Goal: Find specific page/section: Find specific page/section

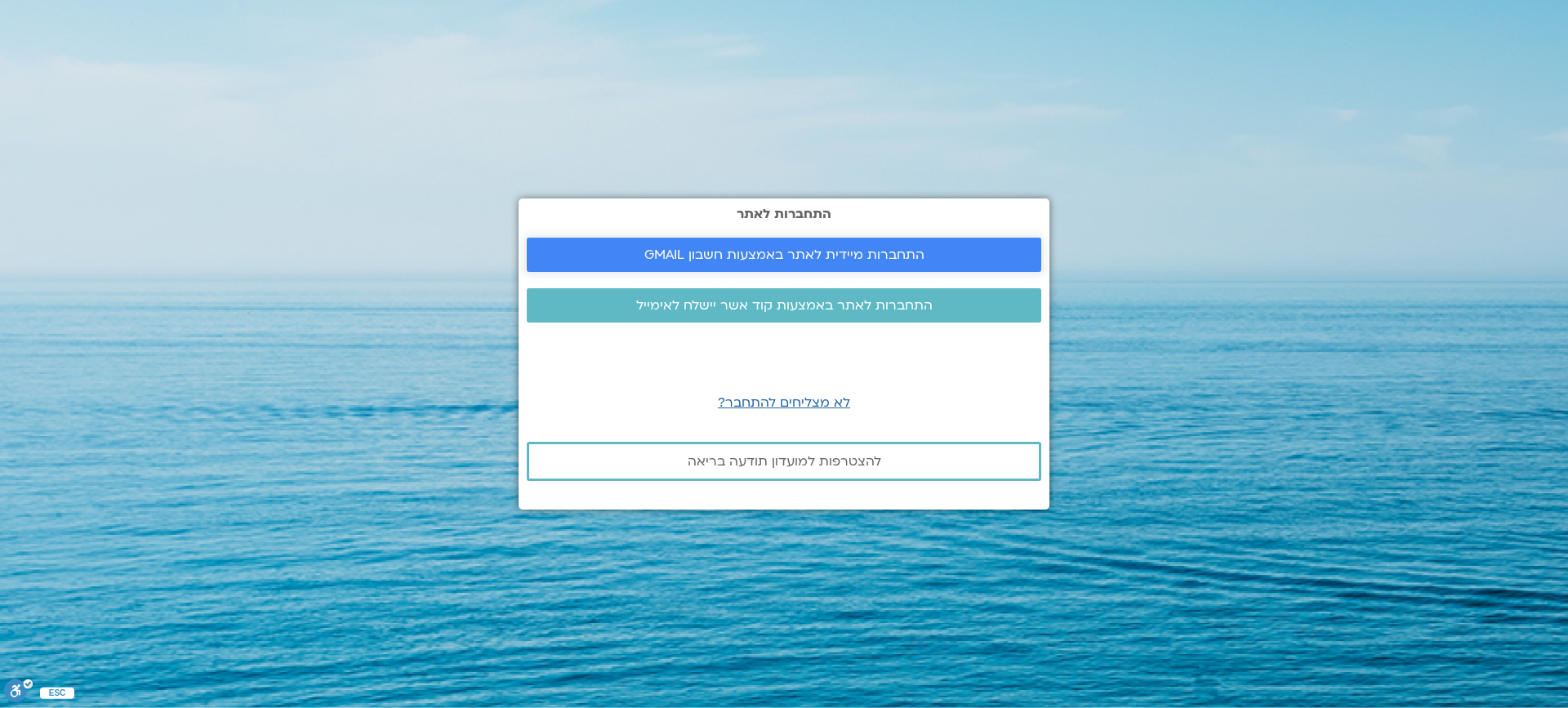
click at [671, 247] on span "התחברות מיידית לאתר באמצעות חשבון GMAIL" at bounding box center [784, 254] width 280 height 15
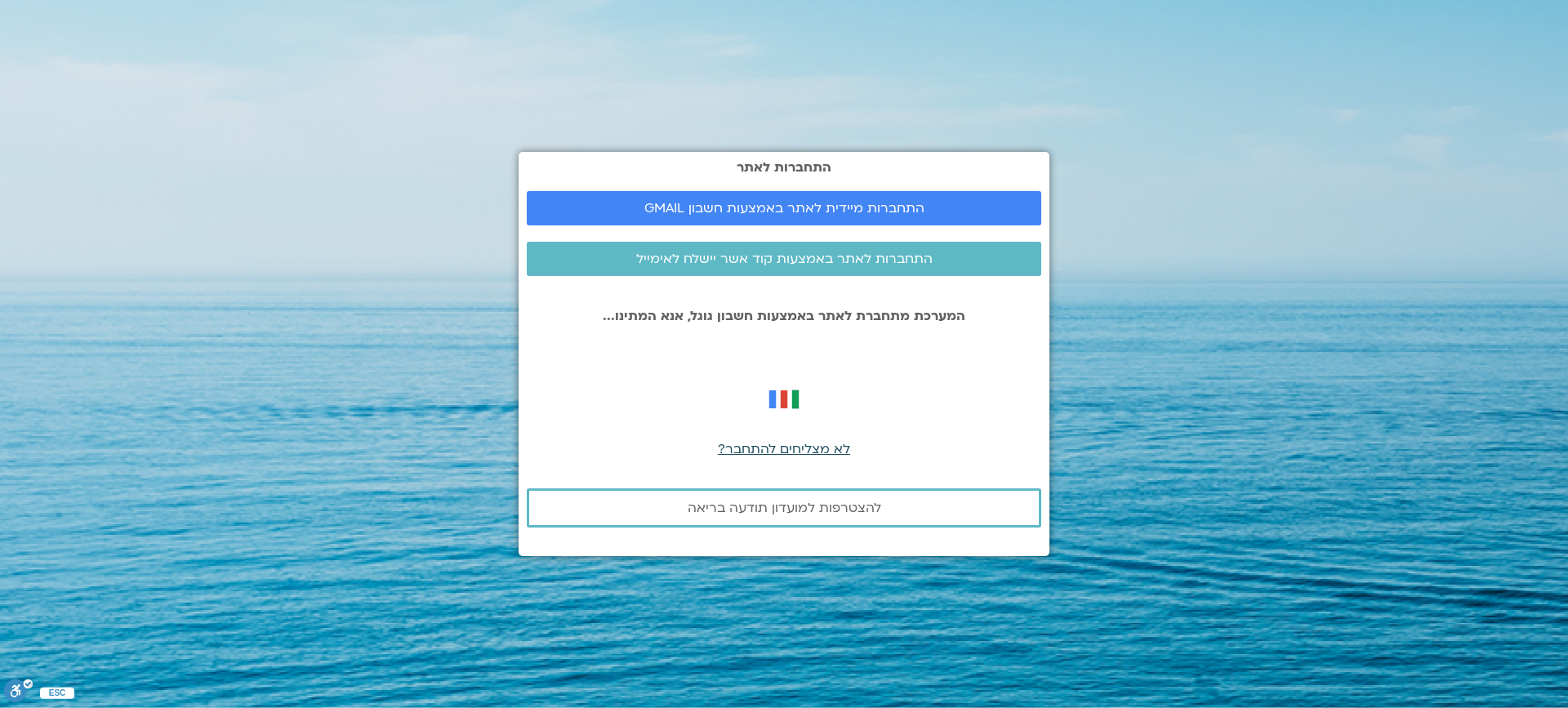
click at [788, 448] on span "לא מצליחים להתחבר?" at bounding box center [784, 449] width 132 height 18
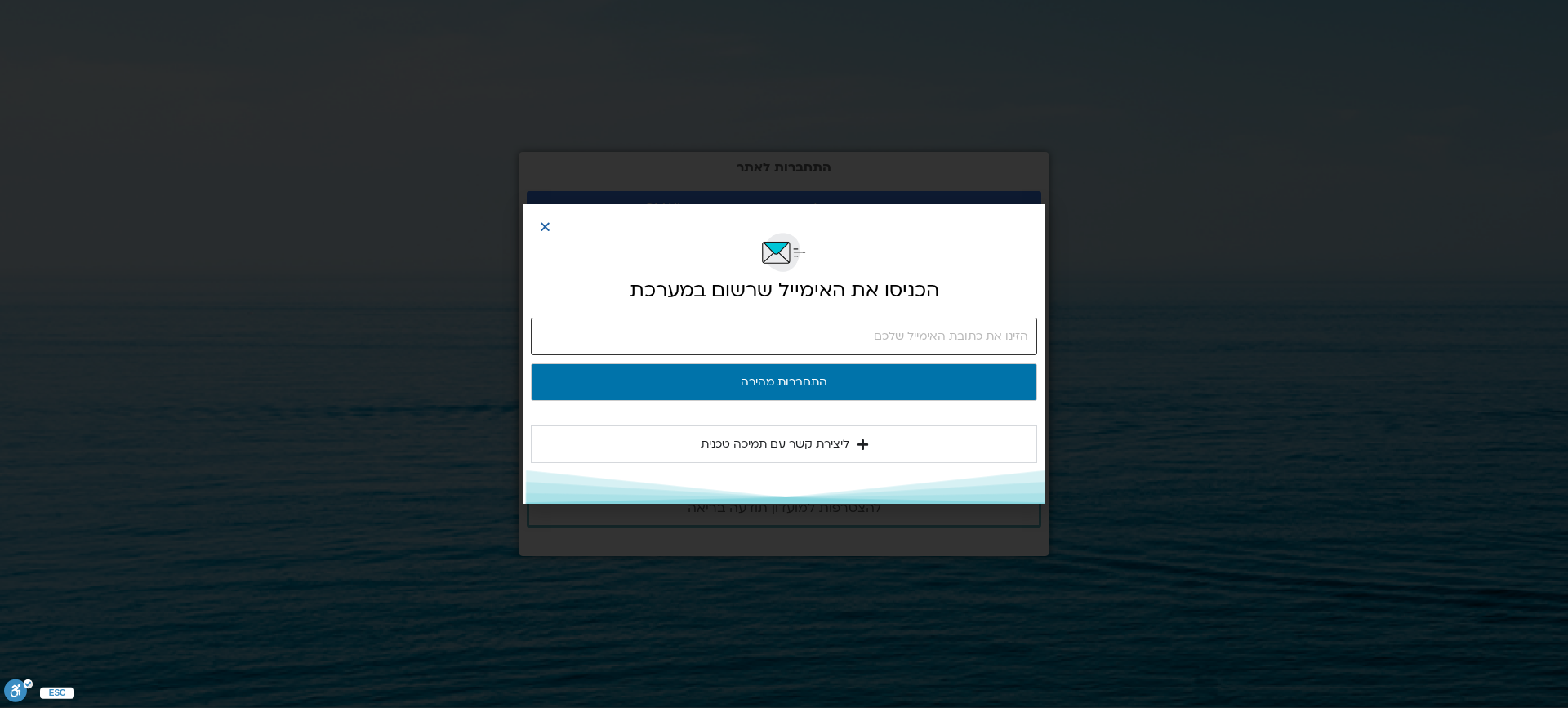
click at [1021, 333] on input "email" at bounding box center [784, 336] width 506 height 38
type input "hagithoran@gmail.com"
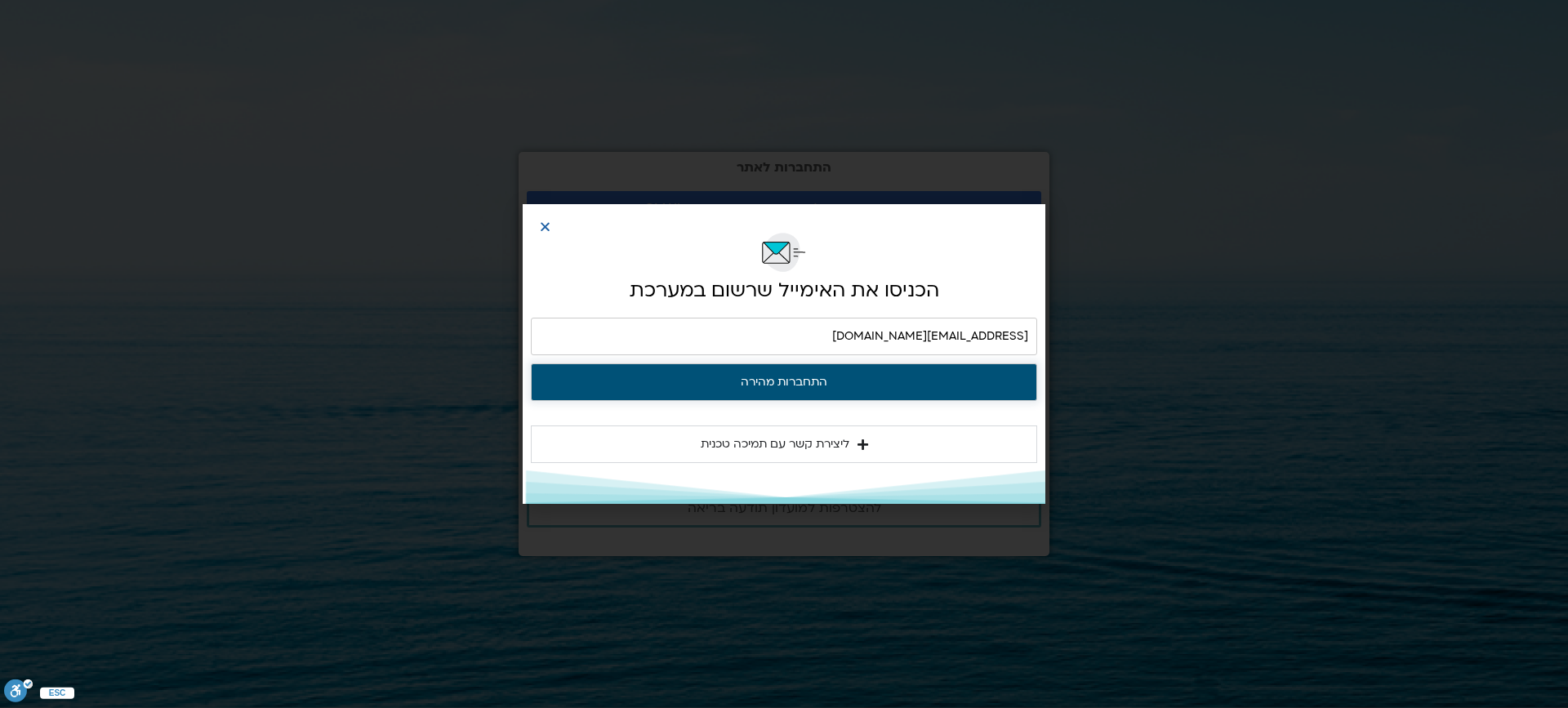
click at [821, 376] on button "התחברות מהירה" at bounding box center [784, 382] width 506 height 38
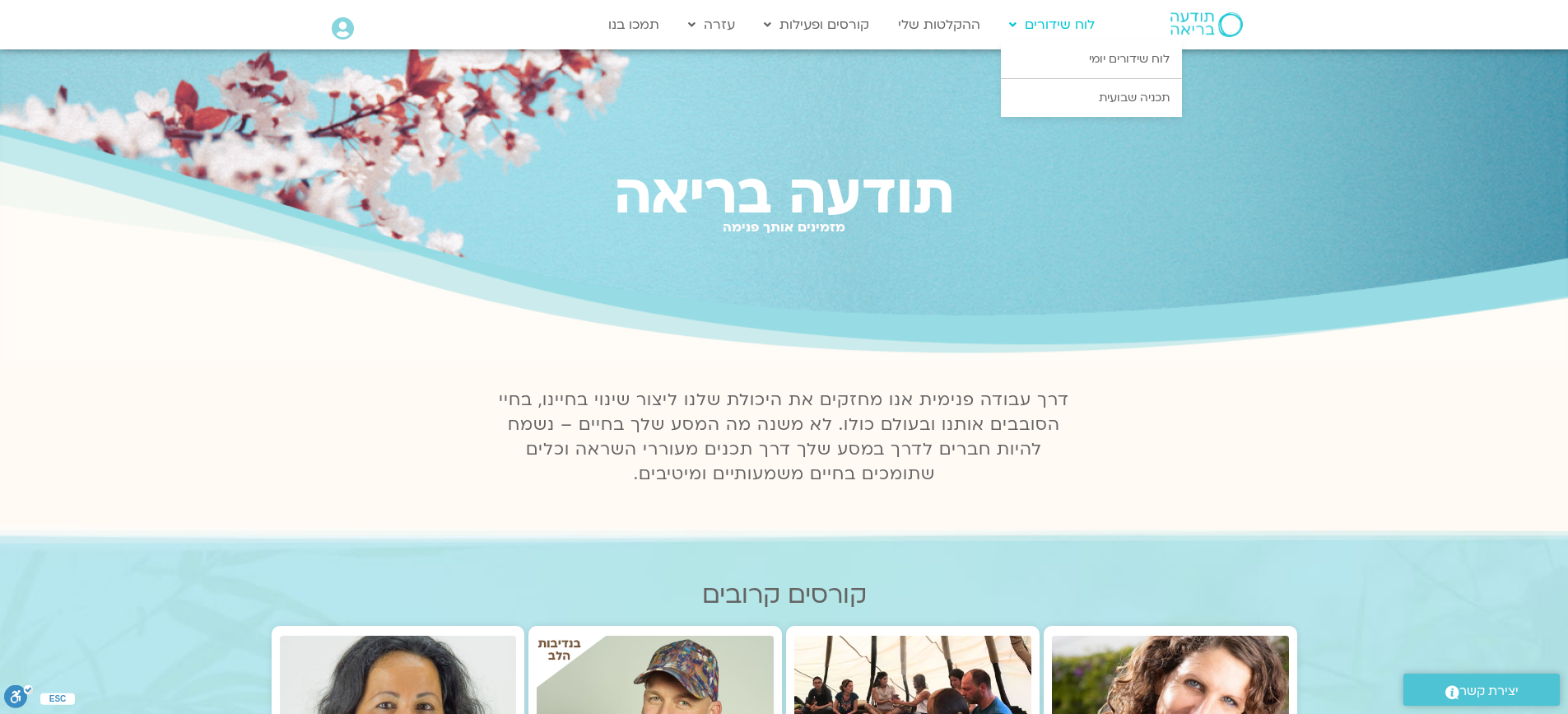
click at [1058, 29] on link "לוח שידורים" at bounding box center [1052, 24] width 102 height 31
click at [1110, 55] on link "לוח שידורים יומי" at bounding box center [1091, 60] width 181 height 38
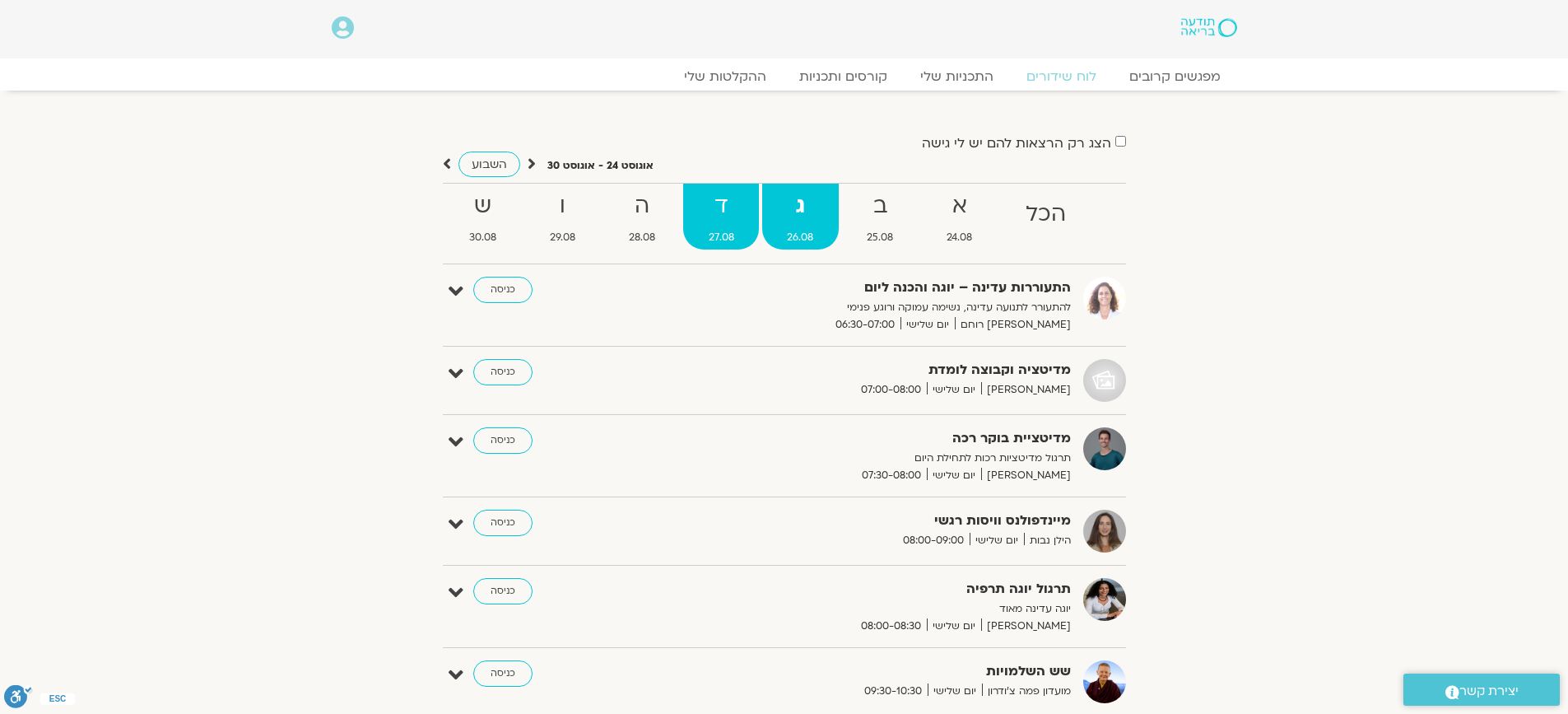
click at [719, 206] on strong "ד" at bounding box center [721, 206] width 76 height 37
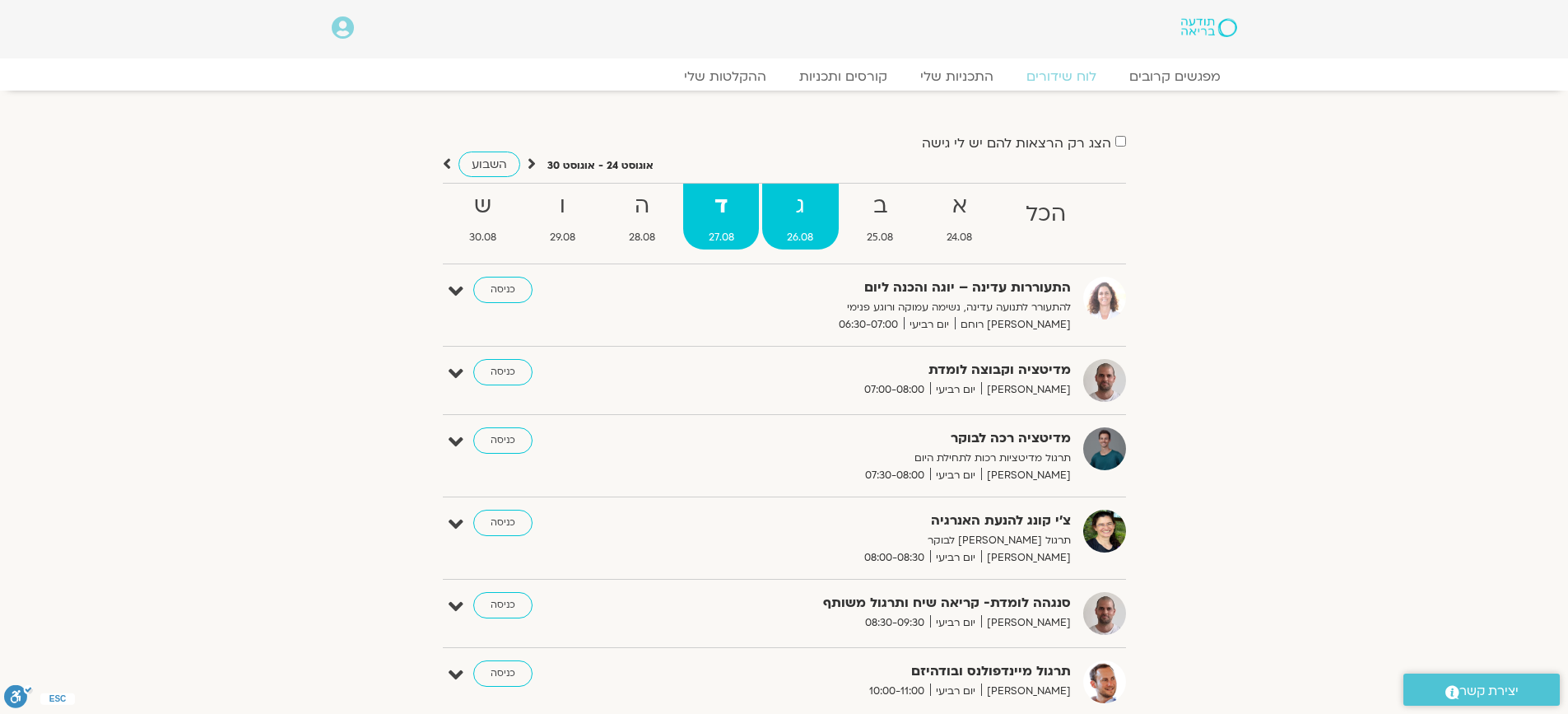
click at [797, 206] on strong "ג" at bounding box center [800, 206] width 76 height 37
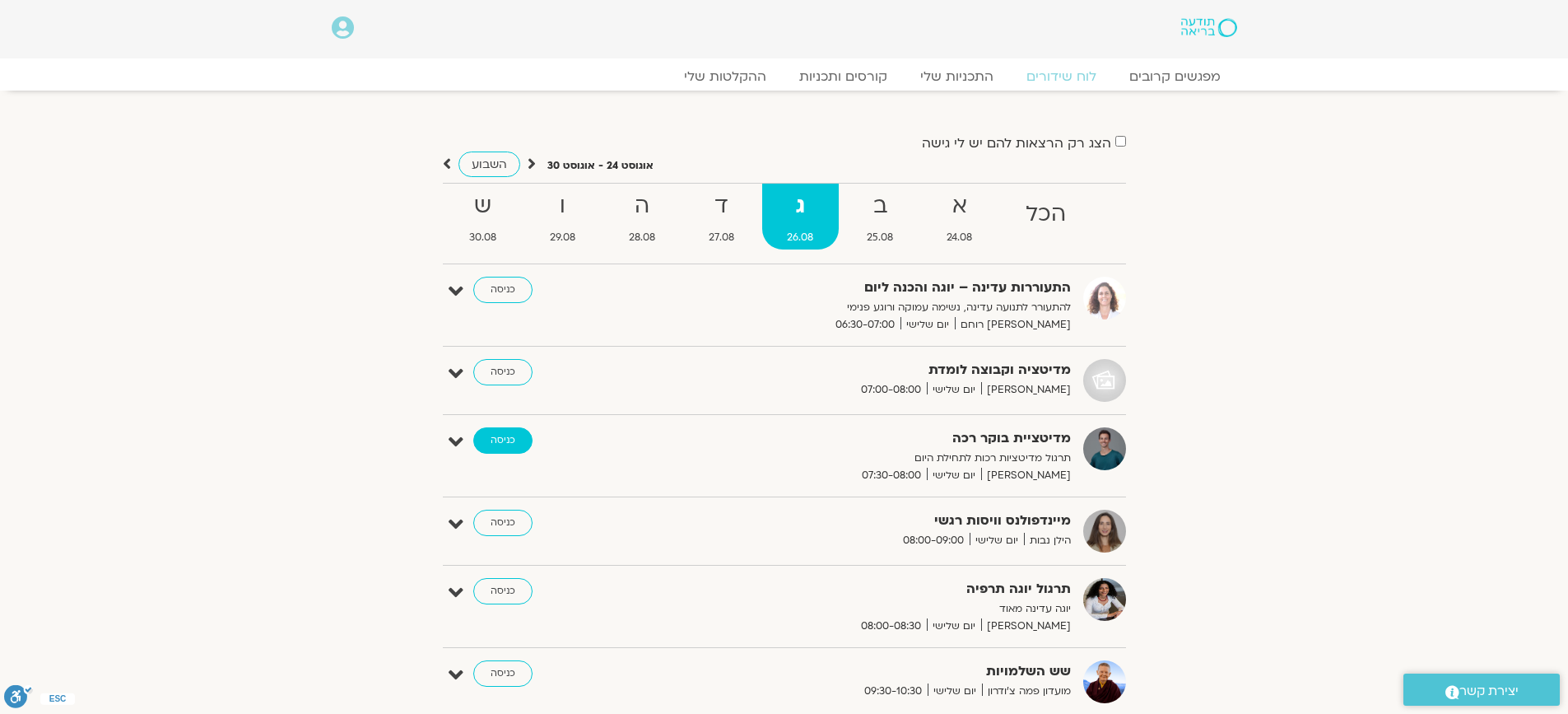
click at [499, 433] on link "כניסה" at bounding box center [502, 441] width 60 height 26
